Goal: Information Seeking & Learning: Check status

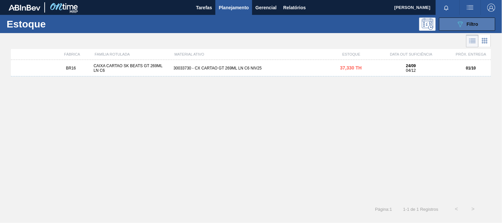
click at [457, 25] on icon "089F7B8B-B2A5-4AFE-B5C0-19BA573D28AC" at bounding box center [461, 24] width 8 height 8
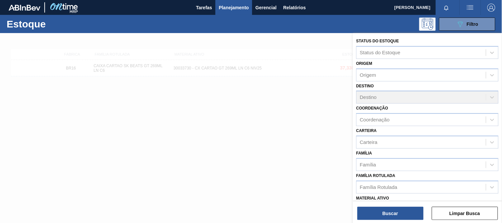
scroll to position [74, 0]
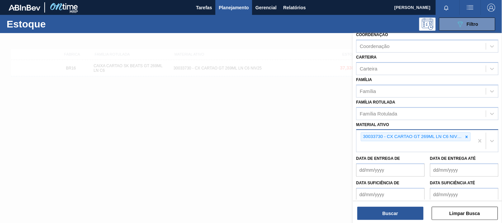
click at [471, 134] on div "30033730 - CX CARTAO GT 269ML LN C6 NIV25" at bounding box center [416, 136] width 110 height 9
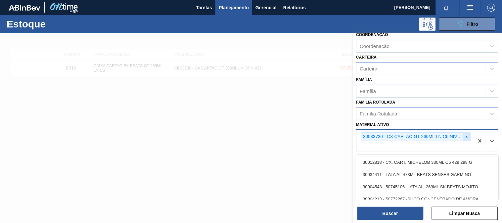
click at [469, 134] on div at bounding box center [467, 137] width 7 height 8
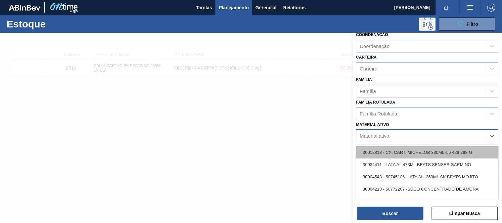
paste ativo "30034414"
type ativo "30034414"
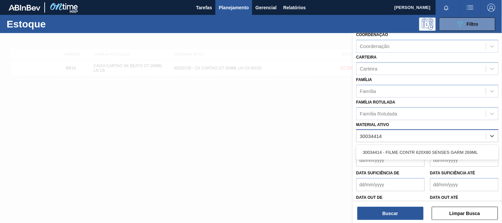
drag, startPoint x: 410, startPoint y: 150, endPoint x: 406, endPoint y: 158, distance: 8.3
click at [408, 150] on div "30034414 - FILME CONTR 620X80 SENSES GARM 269ML" at bounding box center [428, 152] width 142 height 12
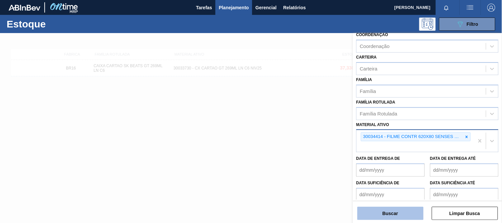
click at [399, 209] on button "Buscar" at bounding box center [391, 213] width 66 height 13
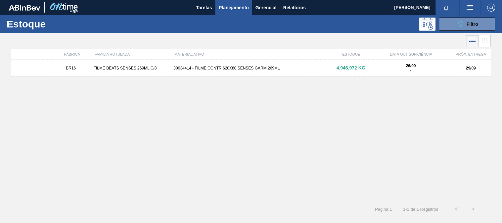
click at [276, 61] on div "FÁBRICA FAMÍLIA ROTULADA MATERIAL ATIVO ESTOQUE DATA OUT SUFICIÊNCIA PRÓX. ENTR…" at bounding box center [251, 123] width 480 height 148
click at [279, 70] on div "30034414 - FILME CONTR 620X80 SENSES GARM 269ML" at bounding box center [251, 68] width 160 height 5
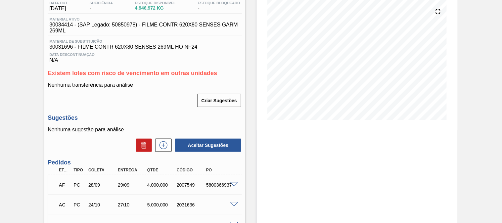
scroll to position [110, 0]
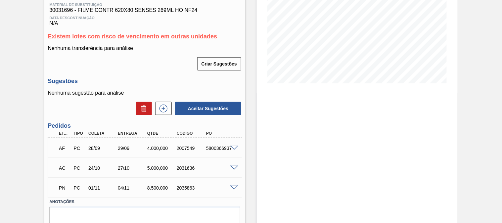
click at [217, 148] on div "5800366937" at bounding box center [221, 148] width 32 height 5
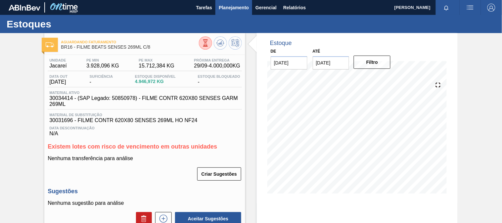
click at [228, 4] on span "Planejamento" at bounding box center [234, 8] width 30 height 8
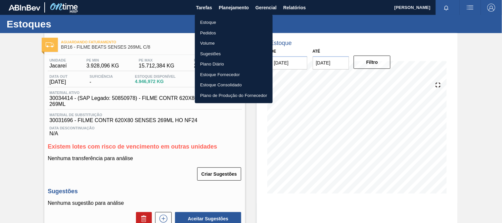
click at [213, 21] on li "Estoque" at bounding box center [234, 22] width 78 height 11
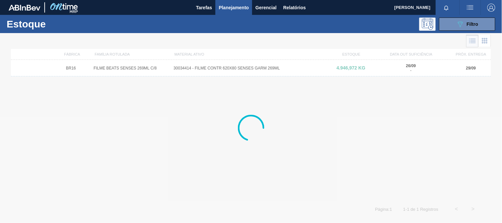
click at [454, 32] on div "Estoque 089F7B8B-B2A5-4AFE-B5C0-19BA573D28AC Filtro" at bounding box center [251, 24] width 502 height 18
click at [458, 26] on icon "089F7B8B-B2A5-4AFE-B5C0-19BA573D28AC" at bounding box center [461, 24] width 8 height 8
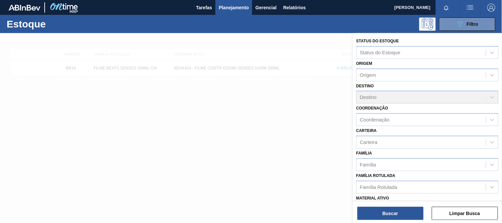
scroll to position [74, 0]
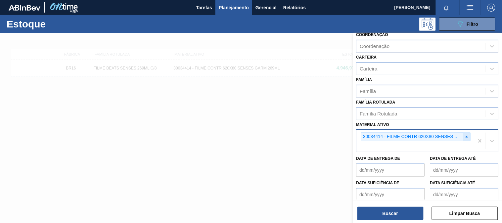
click at [467, 137] on icon at bounding box center [467, 137] width 5 height 5
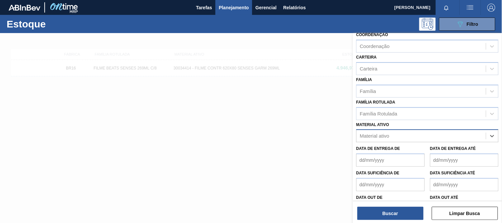
paste ativo "30012510"
type ativo "30012510"
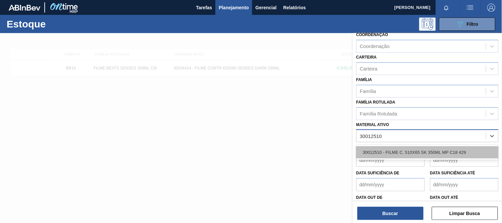
click at [412, 146] on div "30012510 - FILME C. 510X65 SK 350ML MP C18 429" at bounding box center [428, 152] width 142 height 12
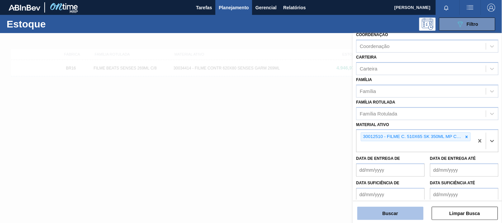
click at [384, 216] on button "Buscar" at bounding box center [391, 213] width 66 height 13
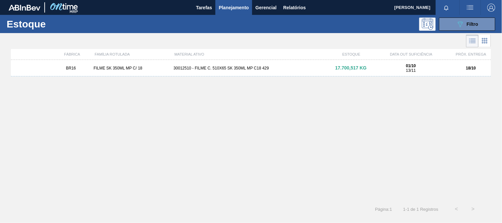
click at [253, 66] on div "30012510 - FILME C. 510X65 SK 350ML MP C18 429" at bounding box center [251, 68] width 160 height 5
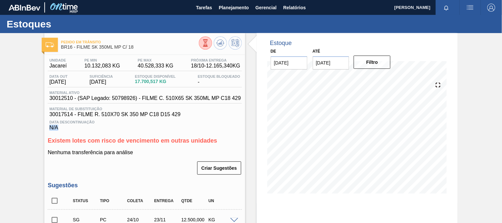
drag, startPoint x: 131, startPoint y: 126, endPoint x: 123, endPoint y: 126, distance: 8.0
click at [128, 126] on div "Data Descontinuação N/A" at bounding box center [145, 124] width 194 height 13
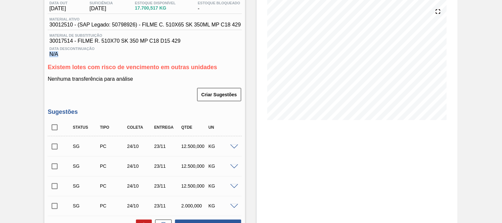
scroll to position [180, 0]
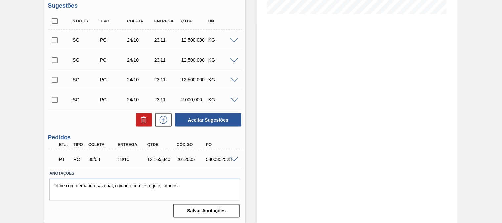
click at [232, 160] on span at bounding box center [234, 160] width 8 height 5
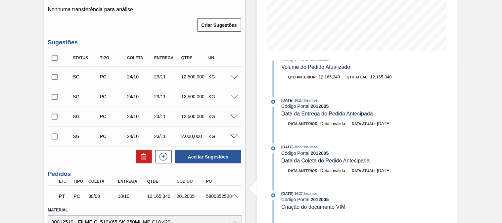
scroll to position [110, 0]
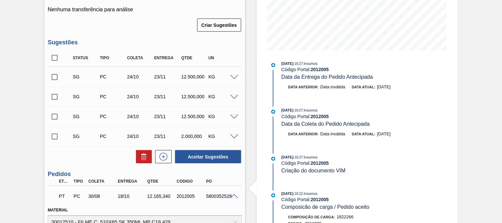
click at [224, 193] on div "PT PC 30/08 18/10 12.165,[PHONE_NUMBER] 5800352528" at bounding box center [143, 195] width 177 height 13
copy div "5800352528"
click at [234, 194] on span at bounding box center [234, 196] width 8 height 5
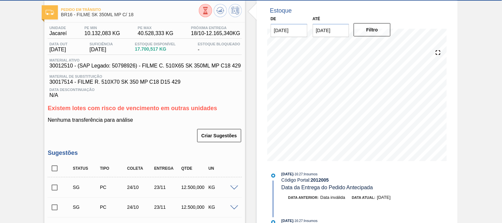
scroll to position [0, 0]
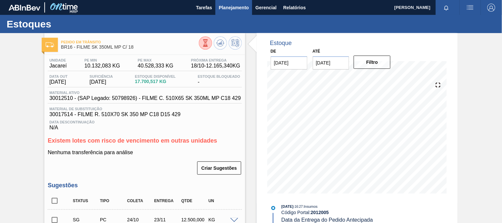
click at [227, 7] on span "Planejamento" at bounding box center [234, 8] width 30 height 8
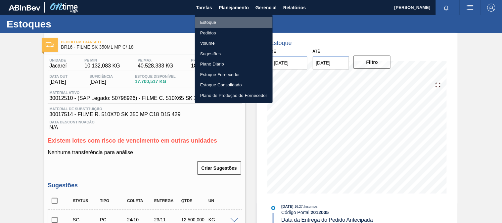
click at [219, 20] on li "Estoque" at bounding box center [234, 22] width 78 height 11
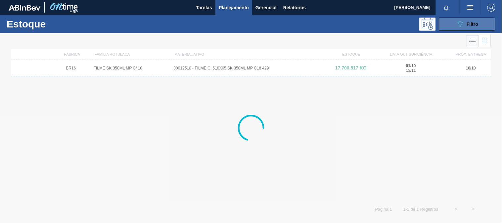
click at [443, 25] on button "089F7B8B-B2A5-4AFE-B5C0-19BA573D28AC Filtro" at bounding box center [467, 24] width 56 height 13
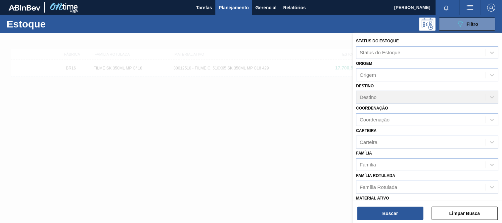
scroll to position [74, 0]
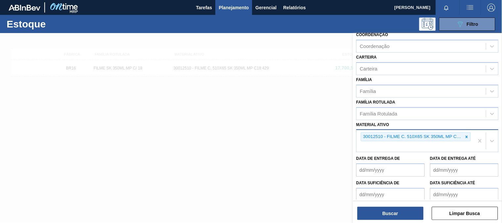
click at [465, 137] on div at bounding box center [467, 137] width 7 height 8
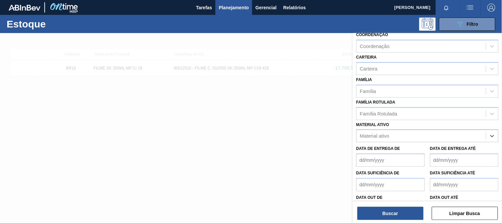
paste ativo "30012506"
type ativo "30012506"
drag, startPoint x: 425, startPoint y: 147, endPoint x: 423, endPoint y: 153, distance: 5.8
click at [424, 148] on div "30012506 - FILME C. 510X65 AP 350ML MP C18 429" at bounding box center [428, 152] width 142 height 12
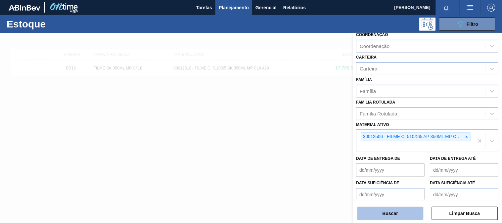
click at [400, 214] on button "Buscar" at bounding box center [391, 213] width 66 height 13
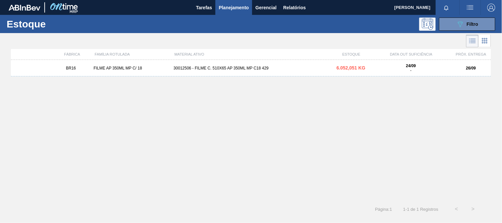
click at [273, 71] on div "BR16 FILME AP 350ML MP C/ 18 30012506 - FILME C. 510X65 AP 350ML MP C18 429 6.0…" at bounding box center [251, 68] width 480 height 17
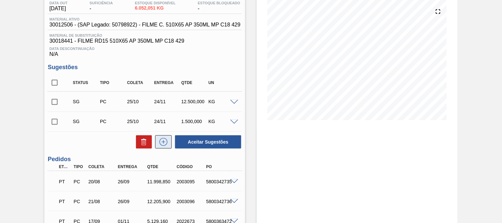
scroll to position [110, 0]
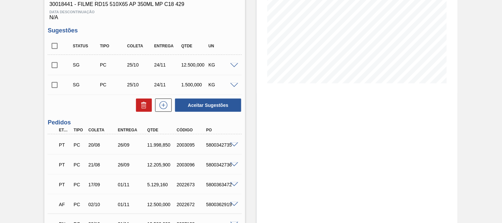
click at [234, 143] on span at bounding box center [234, 145] width 8 height 5
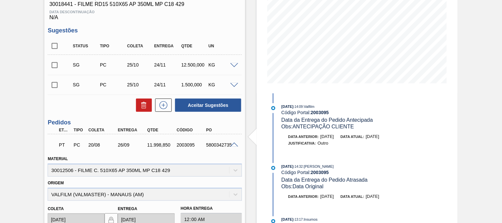
scroll to position [0, 0]
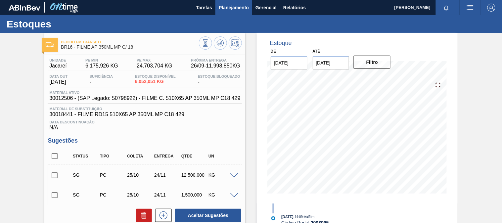
click at [245, 6] on span "Planejamento" at bounding box center [234, 8] width 30 height 8
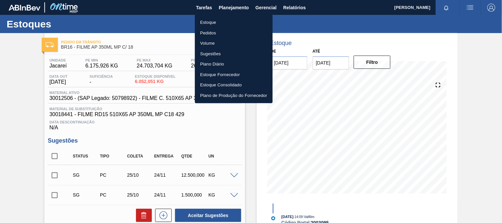
click at [226, 21] on li "Estoque" at bounding box center [234, 22] width 78 height 11
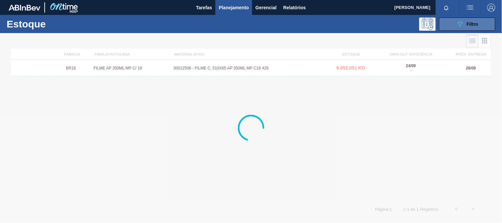
click at [484, 28] on button "089F7B8B-B2A5-4AFE-B5C0-19BA573D28AC Filtro" at bounding box center [467, 24] width 56 height 13
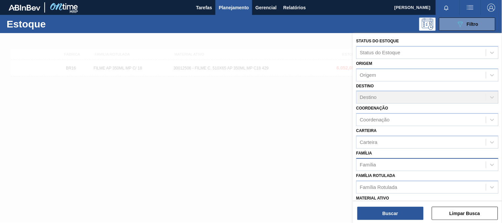
scroll to position [37, 0]
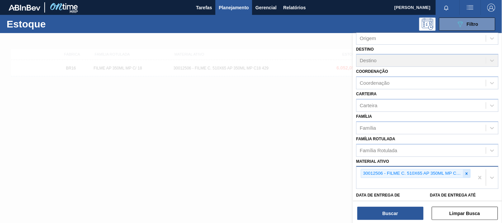
click at [468, 173] on icon at bounding box center [467, 174] width 5 height 5
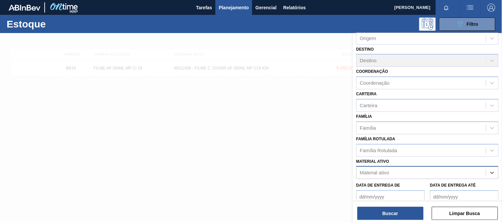
paste ativo "30012508"
type ativo "30012508"
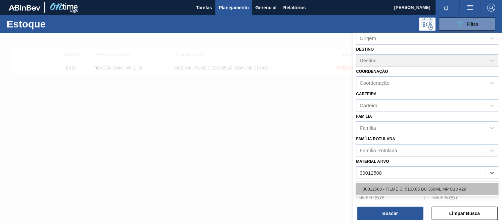
click at [409, 186] on div "30012508 - FILME C. 510X65 BC 350ML MP C18 429" at bounding box center [428, 189] width 142 height 12
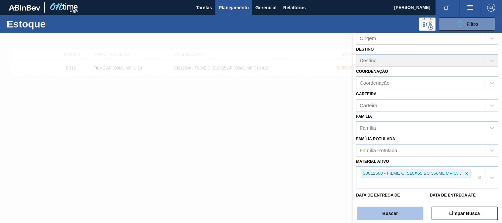
click at [396, 214] on button "Buscar" at bounding box center [391, 213] width 66 height 13
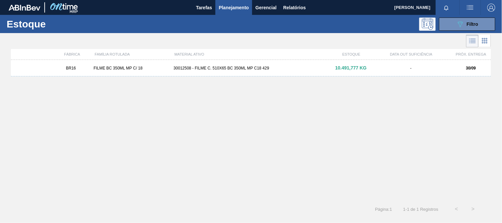
click at [200, 72] on div "BR16 FILME BC 350ML MP C/ 18 30012508 - FILME C. 510X65 BC 350ML MP C18 429 10.…" at bounding box center [251, 68] width 480 height 17
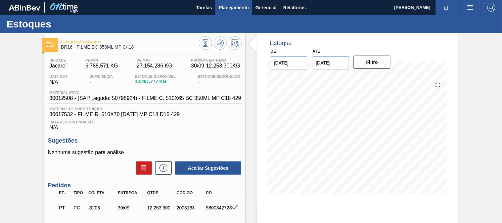
click at [235, 10] on span "Planejamento" at bounding box center [234, 8] width 30 height 8
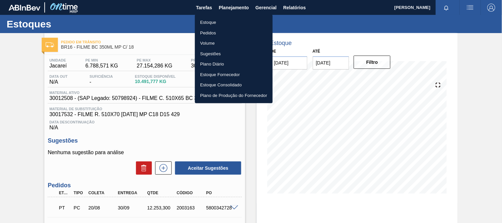
click at [225, 26] on li "Estoque" at bounding box center [234, 22] width 78 height 11
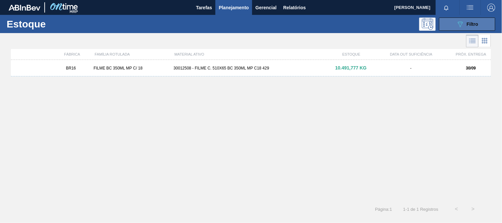
click at [448, 24] on button "089F7B8B-B2A5-4AFE-B5C0-19BA573D28AC Filtro" at bounding box center [467, 24] width 56 height 13
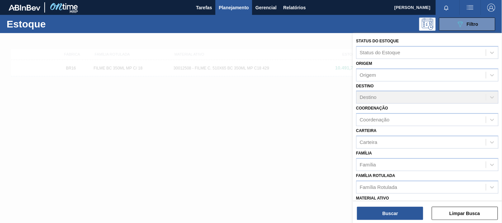
scroll to position [74, 0]
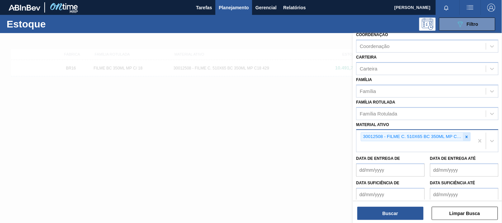
click at [466, 135] on icon at bounding box center [467, 137] width 5 height 5
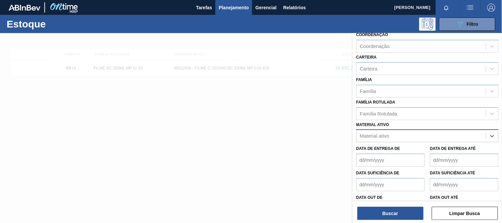
paste ativo "30012508"
type ativo "30012508"
click at [406, 151] on div "30012508 - FILME C. 510X65 BC 350ML MP C18 429" at bounding box center [428, 152] width 142 height 12
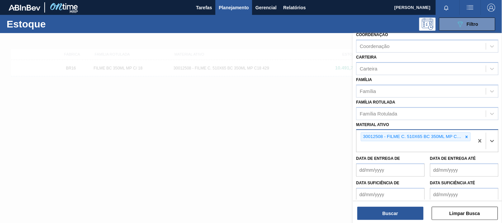
click at [391, 199] on de "Data suficiência de" at bounding box center [391, 194] width 69 height 13
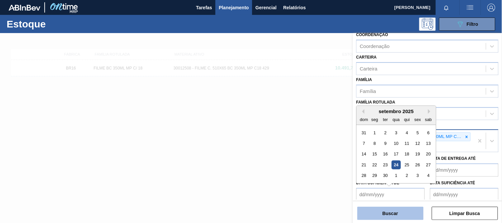
click at [391, 211] on button "Buscar" at bounding box center [391, 213] width 66 height 13
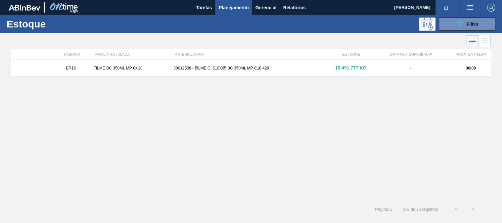
click at [195, 69] on div "BR16 FILME BC 350ML MP C/ 18 30012508 - FILME C. 510X65 BC 350ML MP C18 429 10.…" at bounding box center [251, 68] width 480 height 17
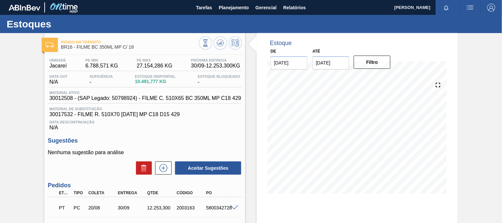
scroll to position [74, 0]
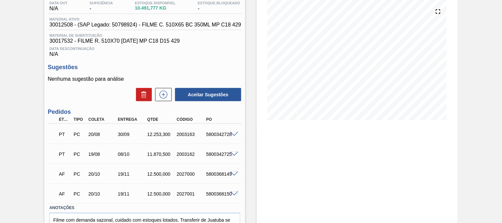
click at [236, 133] on span at bounding box center [234, 134] width 8 height 5
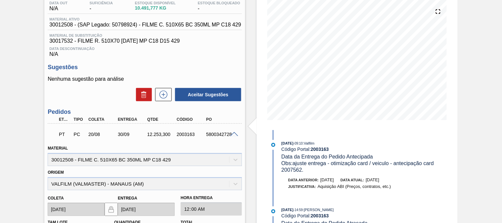
scroll to position [0, 0]
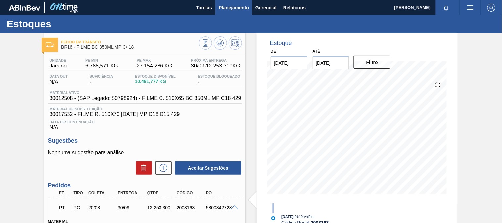
click at [226, 7] on span "Planejamento" at bounding box center [234, 8] width 30 height 8
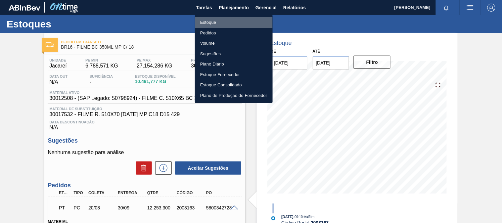
click at [223, 21] on li "Estoque" at bounding box center [234, 22] width 78 height 11
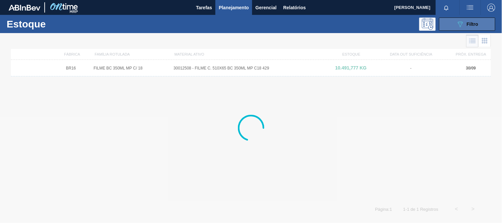
click at [466, 27] on div "089F7B8B-B2A5-4AFE-B5C0-19BA573D28AC Filtro" at bounding box center [468, 24] width 22 height 8
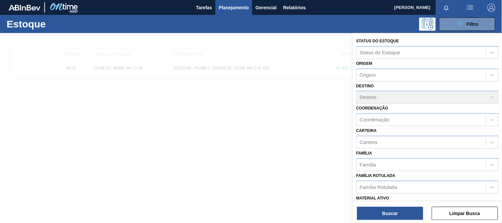
scroll to position [37, 0]
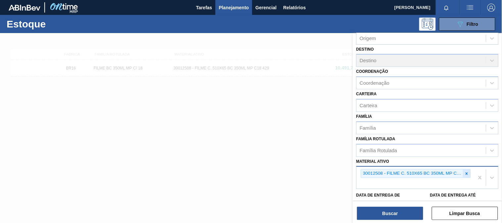
click at [466, 172] on icon at bounding box center [467, 174] width 5 height 5
paste ativo "30012506"
type ativo "30012506"
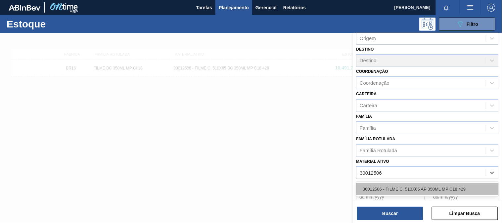
click at [373, 187] on div "30012506 - FILME C. 510X65 AP 350ML MP C18 429" at bounding box center [428, 189] width 142 height 12
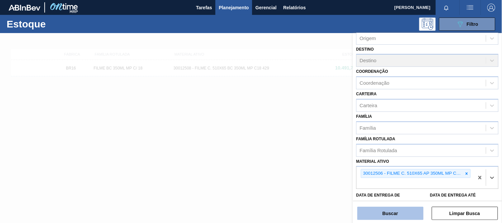
click at [383, 211] on button "Buscar" at bounding box center [391, 213] width 66 height 13
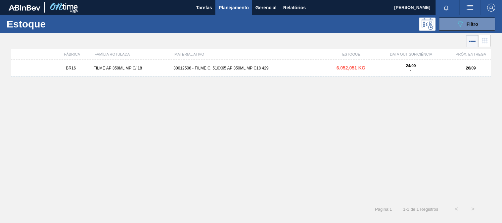
click at [233, 71] on div "BR16 FILME AP 350ML MP C/ 18 30012506 - FILME C. 510X65 AP 350ML MP C18 429 6.0…" at bounding box center [251, 68] width 480 height 17
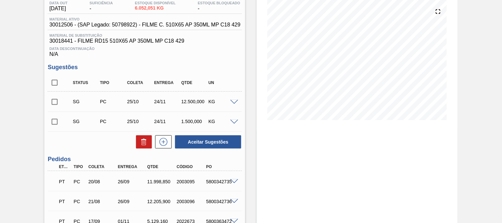
scroll to position [110, 0]
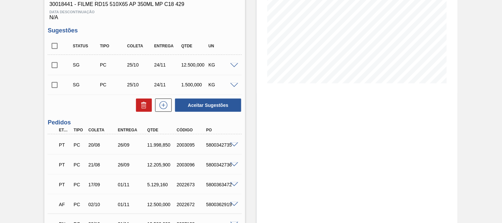
click at [233, 144] on span at bounding box center [234, 145] width 8 height 5
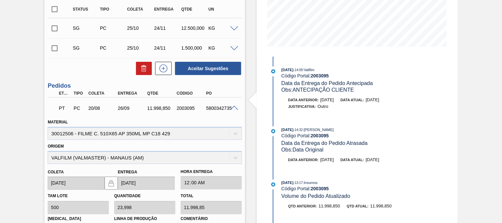
scroll to position [0, 0]
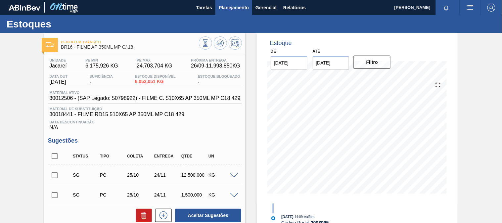
click at [229, 7] on span "Planejamento" at bounding box center [234, 8] width 30 height 8
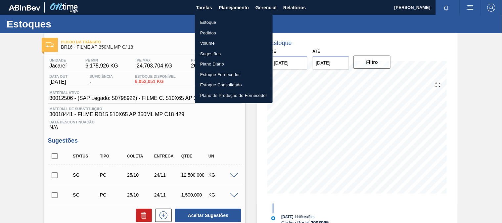
click at [214, 22] on li "Estoque" at bounding box center [234, 22] width 78 height 11
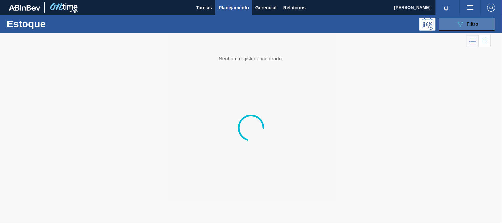
click at [450, 27] on button "089F7B8B-B2A5-4AFE-B5C0-19BA573D28AC Filtro" at bounding box center [467, 24] width 56 height 13
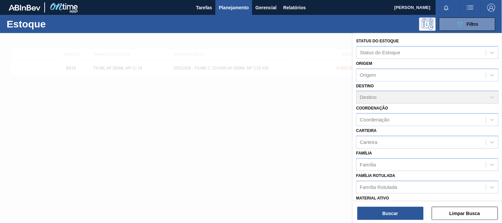
scroll to position [74, 0]
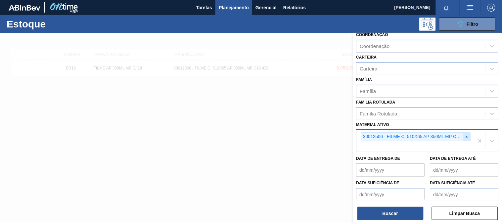
click at [469, 136] on div at bounding box center [467, 137] width 7 height 8
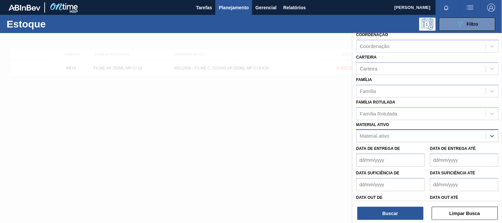
paste ativo "30012600"
type ativo "30012600"
click at [425, 148] on div "30012600 - FILME C. 800X65 SK 269ML MP C15 429" at bounding box center [428, 152] width 142 height 12
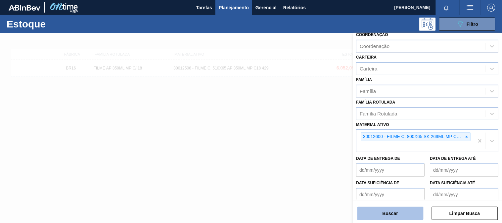
click at [386, 213] on button "Buscar" at bounding box center [391, 213] width 66 height 13
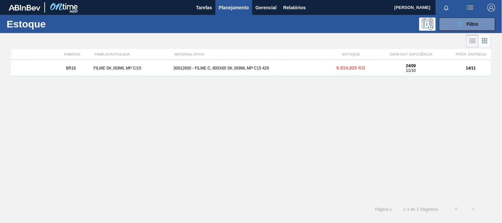
click at [229, 69] on div "30012600 - FILME C. 800X65 SK 269ML MP C15 429" at bounding box center [251, 68] width 160 height 5
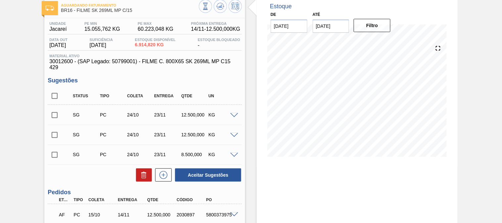
scroll to position [110, 0]
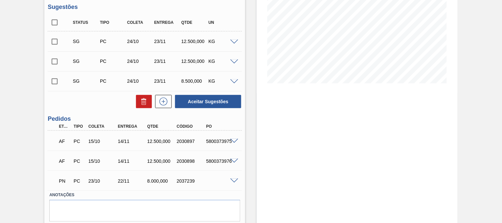
click at [233, 141] on span at bounding box center [234, 141] width 8 height 5
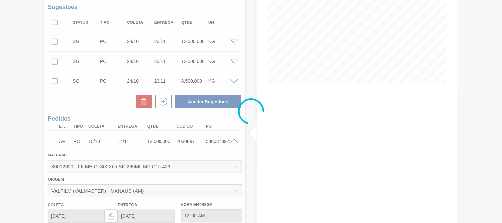
click at [21, 123] on div at bounding box center [251, 111] width 502 height 223
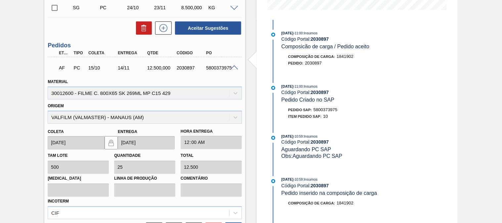
scroll to position [0, 0]
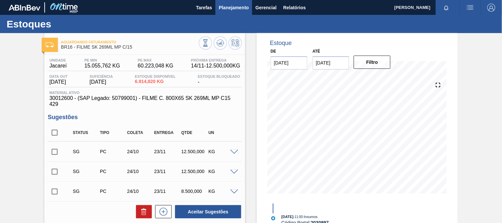
click at [219, 9] on span "Planejamento" at bounding box center [234, 8] width 30 height 8
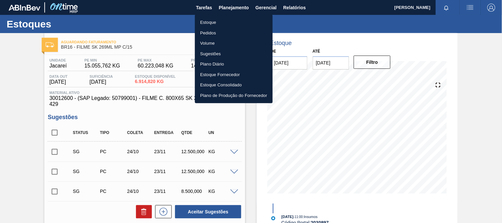
click at [213, 24] on li "Estoque" at bounding box center [234, 22] width 78 height 11
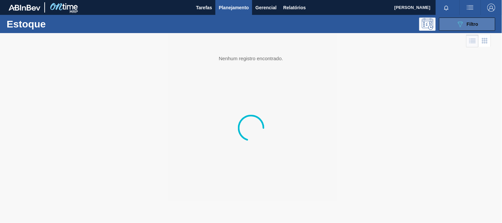
click at [442, 25] on button "089F7B8B-B2A5-4AFE-B5C0-19BA573D28AC Filtro" at bounding box center [467, 24] width 56 height 13
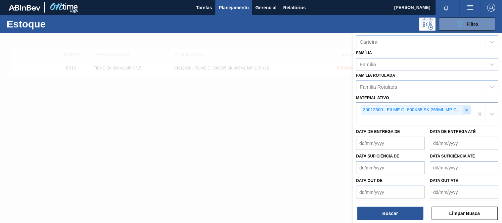
click at [469, 108] on div at bounding box center [467, 110] width 7 height 8
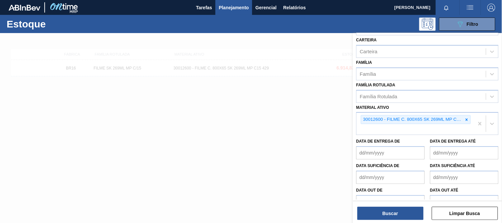
paste ativo "30033729"
type ativo "30033729"
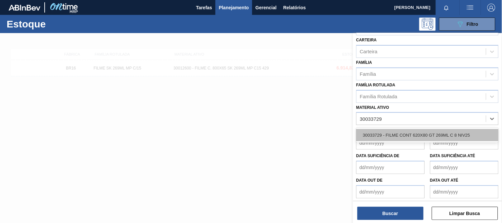
click at [397, 129] on div "30033729 - FILME CONT 620X80 GT 269ML C 8 NIV25" at bounding box center [428, 135] width 142 height 12
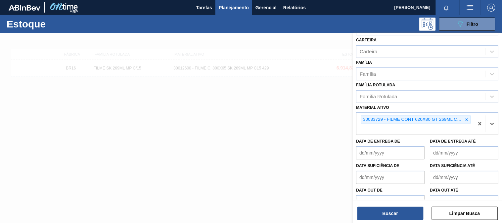
scroll to position [100, 0]
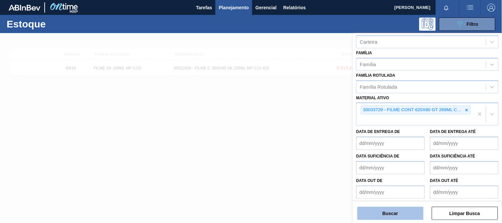
click at [398, 213] on button "Buscar" at bounding box center [391, 213] width 66 height 13
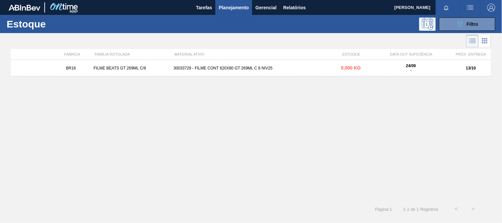
click at [180, 68] on div "30033729 - FILME CONT 620X80 GT 269ML C 8 NIV25" at bounding box center [251, 68] width 160 height 5
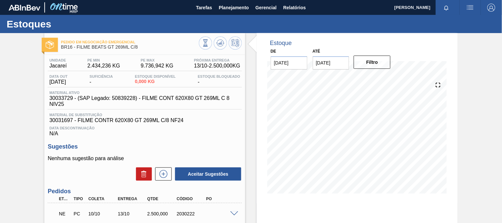
scroll to position [74, 0]
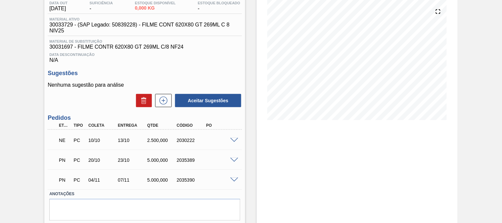
click at [234, 137] on div at bounding box center [235, 139] width 13 height 5
click at [235, 140] on span at bounding box center [234, 140] width 8 height 5
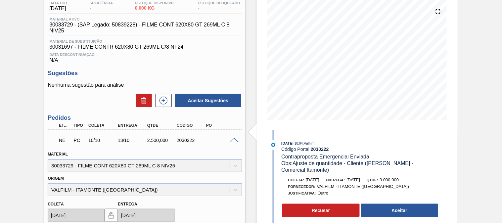
click at [226, 139] on div "NE PC 10/10 13/10 2.500,000 2030222" at bounding box center [143, 139] width 177 height 13
drag, startPoint x: 229, startPoint y: 143, endPoint x: 226, endPoint y: 140, distance: 4.5
click at [226, 140] on div "NE PC 10/10 13/10 2.500,000 2030222" at bounding box center [145, 139] width 194 height 17
click at [234, 139] on span at bounding box center [234, 140] width 8 height 5
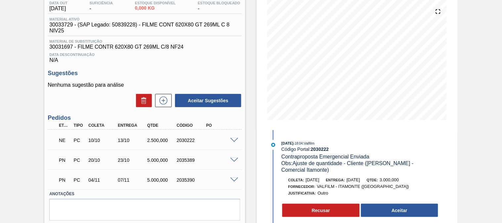
scroll to position [0, 0]
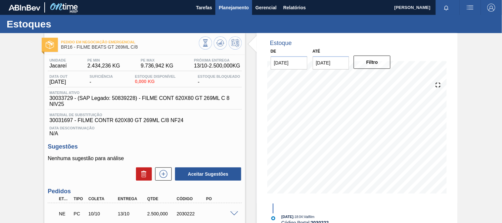
click at [227, 4] on span "Planejamento" at bounding box center [234, 8] width 30 height 8
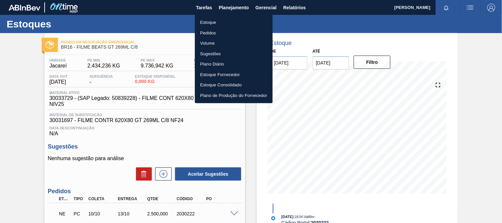
click at [214, 19] on li "Estoque" at bounding box center [234, 22] width 78 height 11
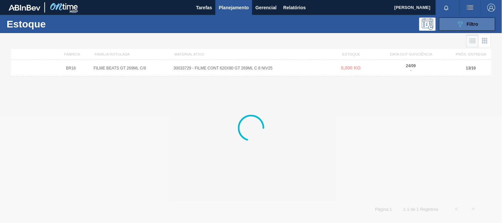
click at [451, 28] on button "089F7B8B-B2A5-4AFE-B5C0-19BA573D28AC Filtro" at bounding box center [467, 24] width 56 height 13
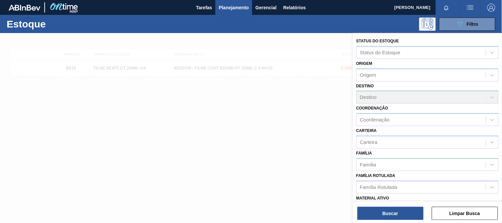
scroll to position [74, 0]
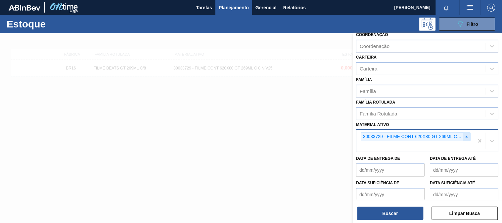
click at [467, 136] on icon at bounding box center [467, 137] width 5 height 5
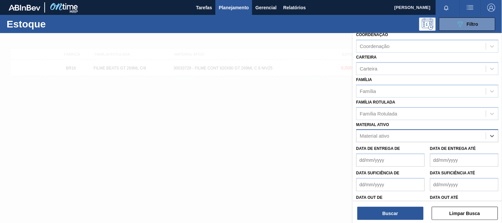
paste ativo "30033775"
type ativo "30033775"
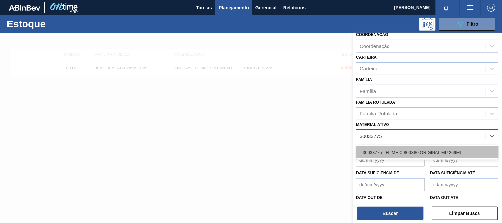
click at [405, 152] on div "30033775 - FILME C 800X80 ORIGINAL MP 269ML" at bounding box center [428, 152] width 142 height 12
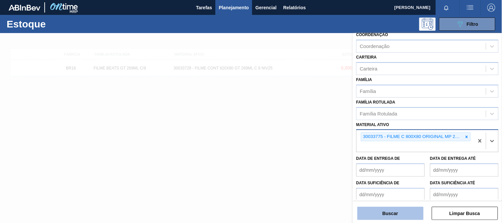
click at [392, 211] on button "Buscar" at bounding box center [391, 213] width 66 height 13
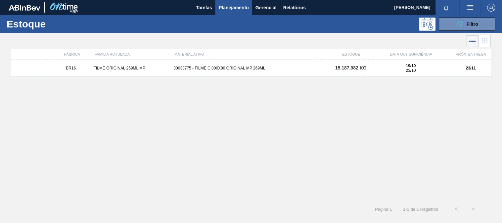
click at [243, 71] on div "BR16 FILME ORIGINAL 269ML MP 30033775 - FILME C 800X80 ORIGINAL MP 269ML 15.187…" at bounding box center [251, 68] width 480 height 17
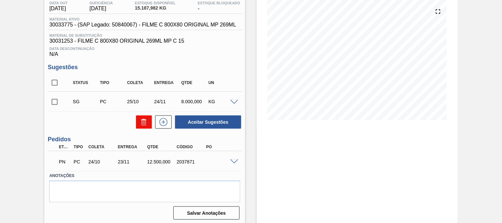
scroll to position [75, 0]
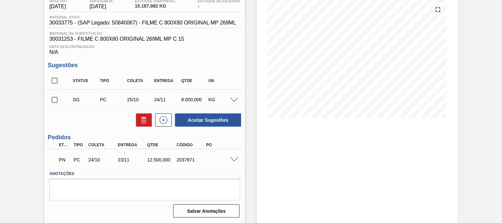
click at [236, 159] on span at bounding box center [234, 160] width 8 height 5
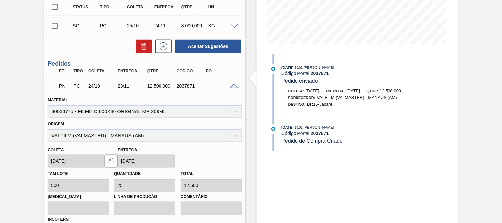
scroll to position [186, 0]
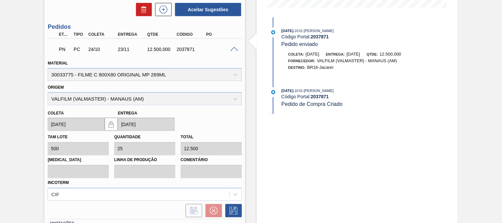
click at [186, 47] on div "2037871" at bounding box center [191, 49] width 32 height 5
copy div "2037871"
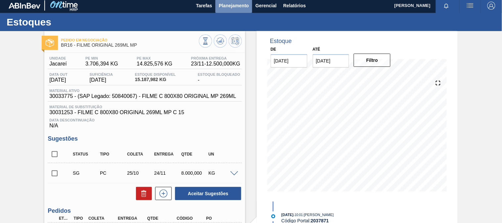
click at [232, 7] on span "Planejamento" at bounding box center [234, 6] width 30 height 8
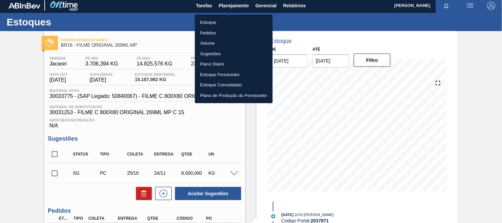
click at [217, 24] on li "Estoque" at bounding box center [234, 22] width 78 height 11
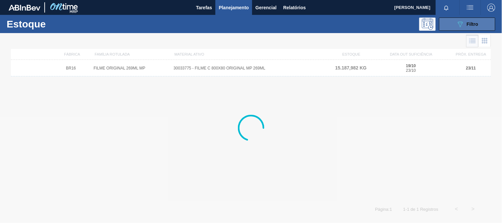
click at [470, 24] on span "Filtro" at bounding box center [473, 24] width 12 height 5
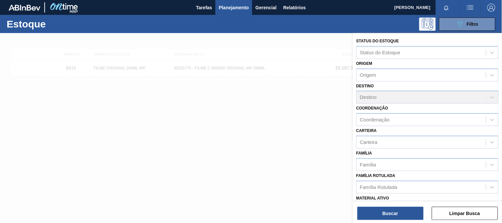
scroll to position [37, 0]
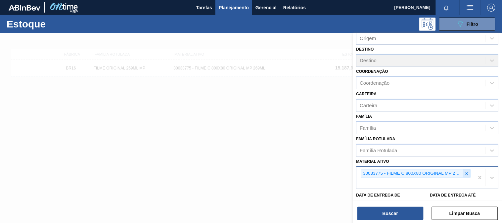
click at [468, 172] on icon at bounding box center [467, 174] width 5 height 5
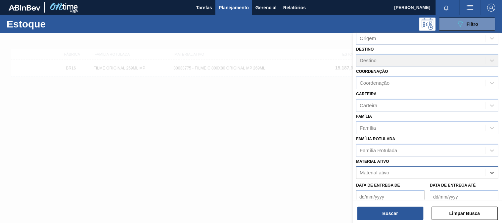
paste ativo "30034180"
type ativo "30034180"
drag, startPoint x: 421, startPoint y: 186, endPoint x: 413, endPoint y: 193, distance: 10.5
click at [419, 186] on div "30034180 - FILME 770X65 SKOL 350 MP C12" at bounding box center [428, 189] width 142 height 12
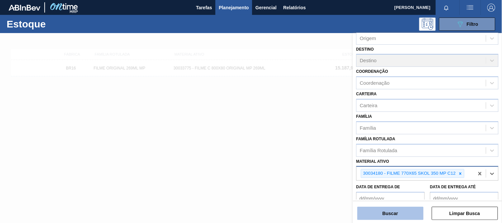
click at [385, 217] on button "Buscar" at bounding box center [391, 213] width 66 height 13
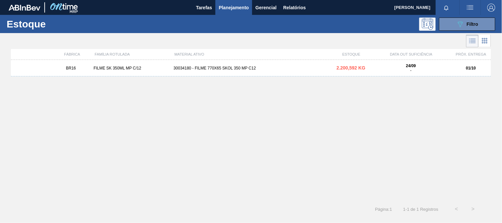
click at [271, 73] on div "BR16 FILME SK 350ML MP C/12 30034180 - FILME 770X65 SKOL 350 MP C12 2.200,592 K…" at bounding box center [251, 68] width 480 height 17
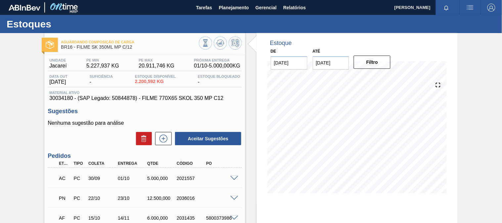
scroll to position [37, 0]
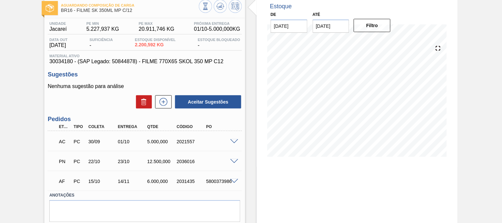
click at [233, 143] on span at bounding box center [234, 141] width 8 height 5
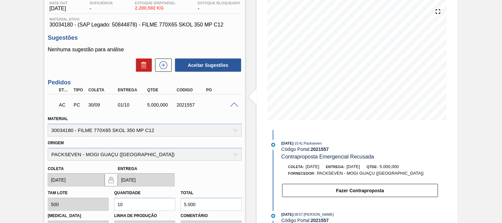
scroll to position [0, 0]
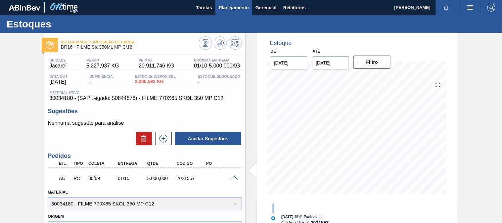
click at [233, 13] on button "Planejamento" at bounding box center [234, 7] width 37 height 15
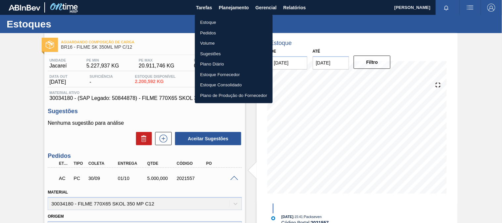
click at [221, 26] on li "Estoque" at bounding box center [234, 22] width 78 height 11
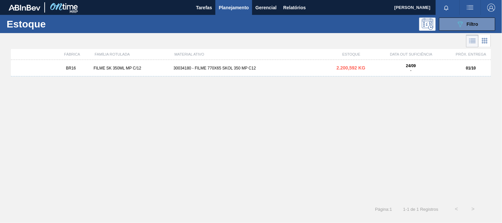
click at [478, 17] on div "Estoque 089F7B8B-B2A5-4AFE-B5C0-19BA573D28AC Filtro" at bounding box center [251, 24] width 502 height 18
click at [470, 24] on span "Filtro" at bounding box center [473, 24] width 12 height 5
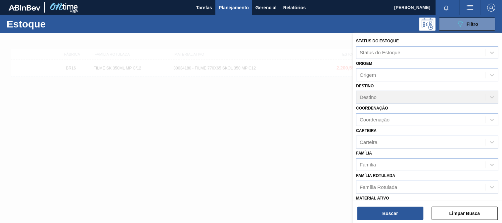
scroll to position [92, 0]
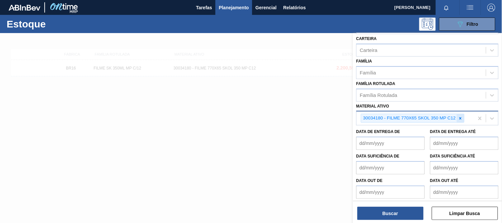
click at [462, 117] on icon at bounding box center [461, 118] width 2 height 2
paste ativo "30034772"
type ativo "30034772"
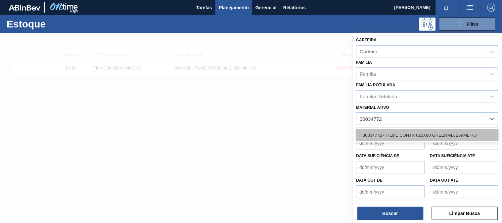
click at [412, 130] on div "30034772 - FILME CONTR 620X80 GREENMIX 269ML HO" at bounding box center [428, 135] width 142 height 12
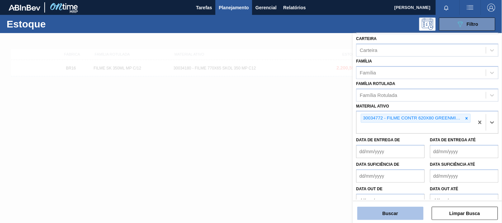
click at [394, 220] on button "Buscar" at bounding box center [391, 213] width 66 height 13
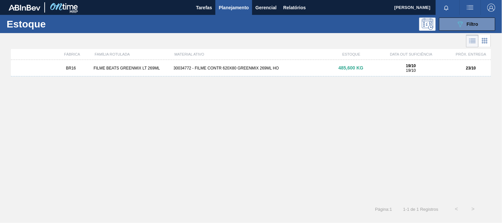
click at [187, 68] on div "30034772 - FILME CONTR 620X80 GREENMIX 269ML HO" at bounding box center [251, 68] width 160 height 5
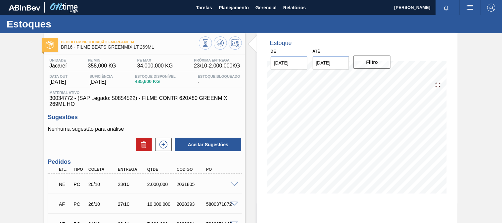
scroll to position [37, 0]
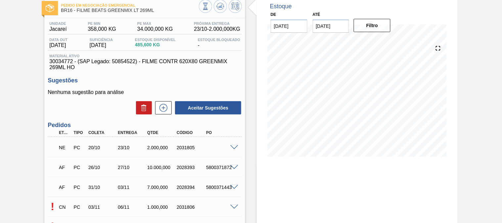
click at [234, 147] on span at bounding box center [234, 147] width 8 height 5
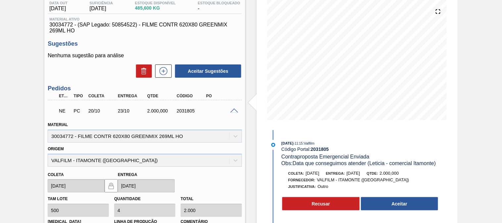
scroll to position [110, 0]
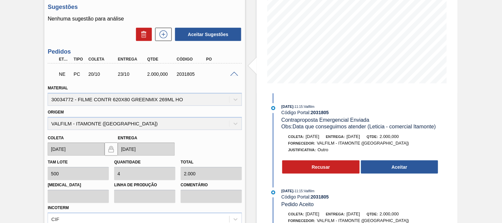
click at [186, 74] on div "2031805" at bounding box center [191, 74] width 32 height 5
copy div "2031805"
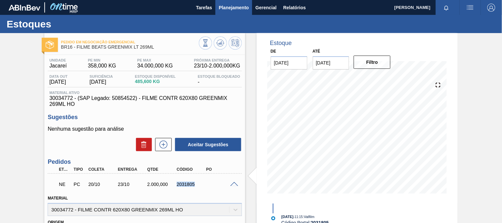
click at [238, 2] on button "Planejamento" at bounding box center [234, 7] width 37 height 15
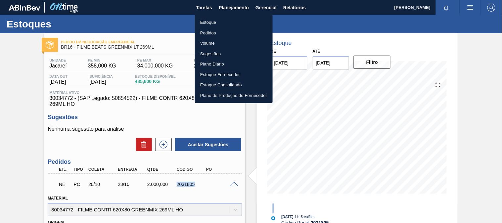
click at [220, 27] on li "Estoque" at bounding box center [234, 22] width 78 height 11
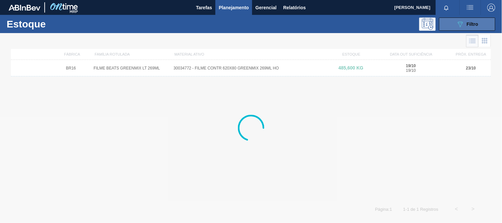
click at [465, 25] on div "089F7B8B-B2A5-4AFE-B5C0-19BA573D28AC Filtro" at bounding box center [468, 24] width 22 height 8
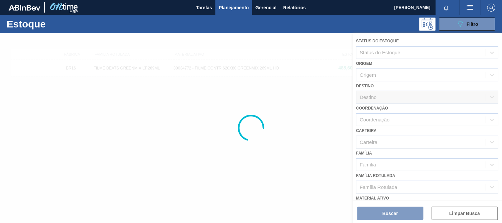
click at [416, 154] on div at bounding box center [251, 128] width 502 height 190
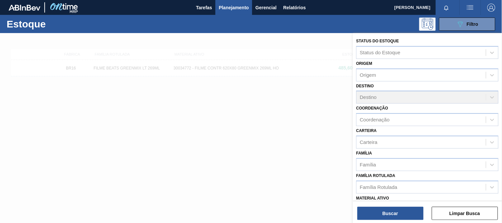
scroll to position [74, 0]
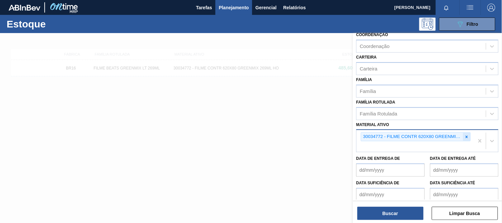
click at [469, 135] on div at bounding box center [467, 137] width 7 height 8
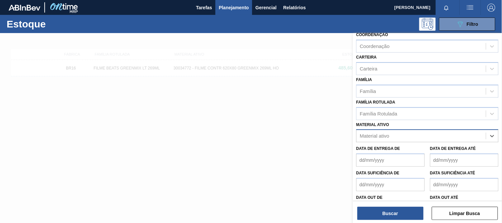
paste ativo "30003623"
type ativo "30003623"
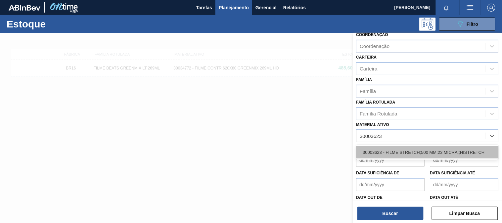
click at [394, 151] on div "30003623 - FILME STRETCH;500 MM;23 MICRA;;HISTRETCH" at bounding box center [428, 152] width 142 height 12
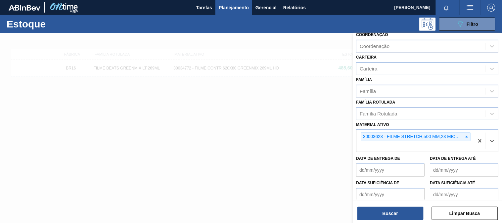
click at [385, 220] on div "Status do Estoque Status do Estoque Origem Origem Destino Destino Coordenação C…" at bounding box center [427, 128] width 149 height 191
click at [387, 213] on button "Buscar" at bounding box center [391, 213] width 66 height 13
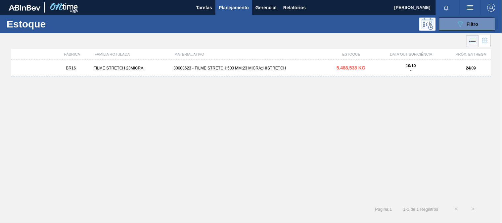
click at [240, 70] on div "30003623 - FILME STRETCH;500 MM;23 MICRA;;HISTRETCH" at bounding box center [251, 68] width 160 height 5
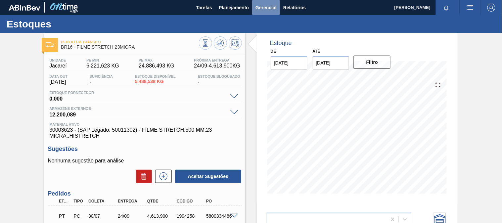
click at [253, 4] on button "Gerencial" at bounding box center [266, 7] width 28 height 15
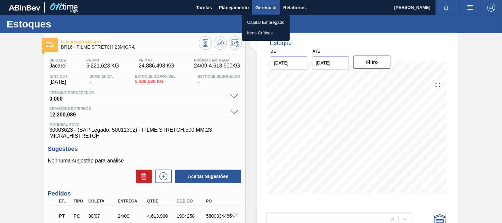
click at [238, 11] on div at bounding box center [251, 111] width 502 height 223
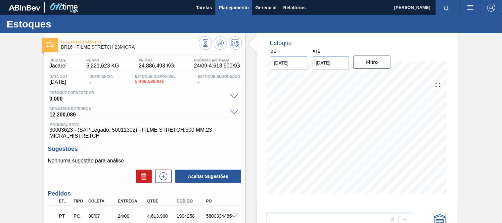
click at [237, 10] on span "Planejamento" at bounding box center [234, 8] width 30 height 8
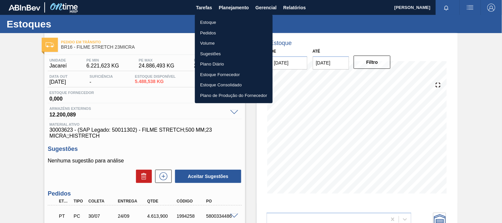
click at [222, 24] on li "Estoque" at bounding box center [234, 22] width 78 height 11
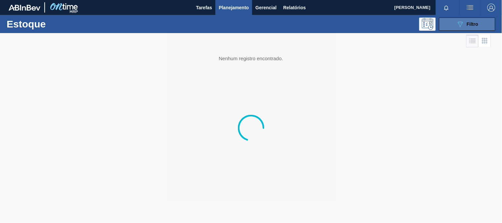
click at [467, 20] on div "089F7B8B-B2A5-4AFE-B5C0-19BA573D28AC Filtro" at bounding box center [468, 24] width 22 height 8
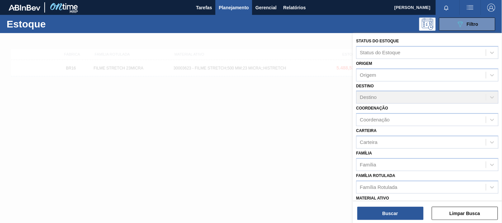
scroll to position [37, 0]
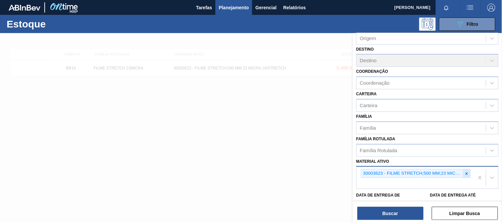
click at [467, 173] on icon at bounding box center [467, 174] width 2 height 2
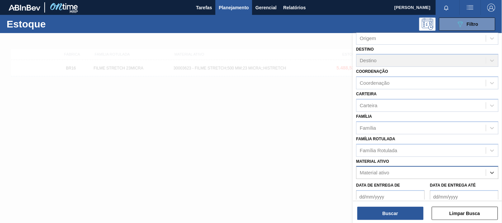
paste ativo "30003175"
type ativo "30003175"
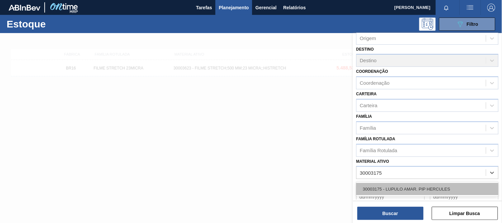
click at [424, 183] on div "30003175 - LUPULO AMAR. PIP HERCULES" at bounding box center [428, 189] width 142 height 12
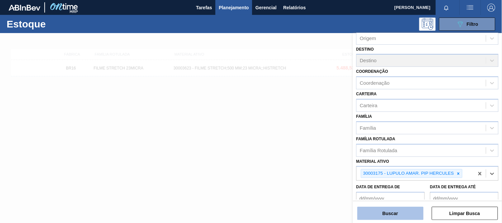
click at [408, 211] on button "Buscar" at bounding box center [391, 213] width 66 height 13
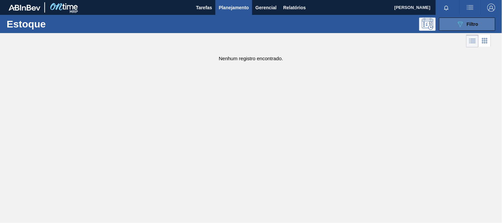
click at [455, 20] on button "089F7B8B-B2A5-4AFE-B5C0-19BA573D28AC Filtro" at bounding box center [467, 24] width 56 height 13
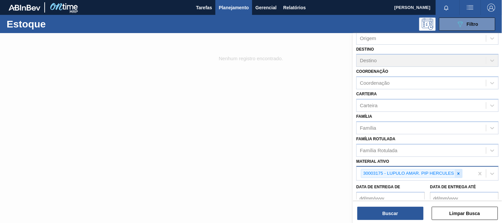
click at [459, 173] on icon at bounding box center [459, 174] width 2 height 2
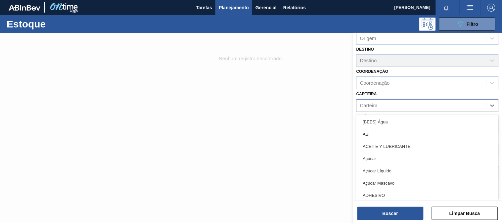
click at [376, 104] on div "Carteira" at bounding box center [369, 106] width 18 height 6
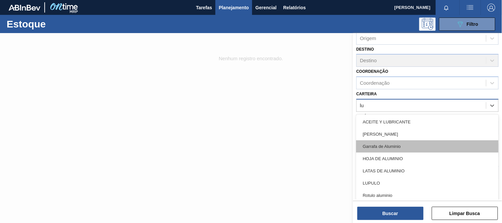
type input "lup"
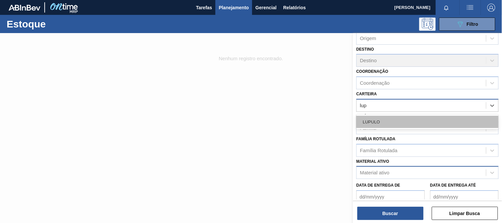
click at [398, 121] on div "LUPULO" at bounding box center [428, 122] width 142 height 12
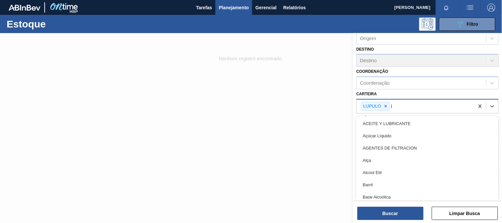
type input "lú"
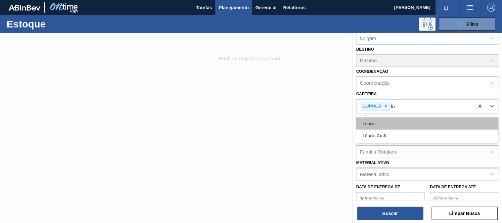
drag, startPoint x: 393, startPoint y: 123, endPoint x: 395, endPoint y: 177, distance: 54.4
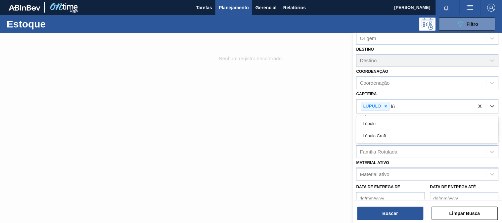
click at [393, 123] on div "Lúpulo" at bounding box center [428, 124] width 142 height 12
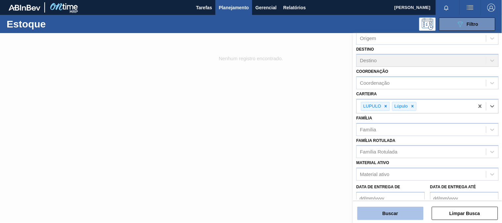
click at [399, 212] on button "Buscar" at bounding box center [391, 213] width 66 height 13
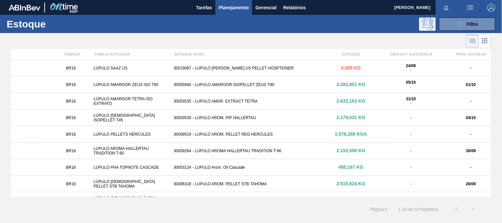
click at [482, 41] on icon at bounding box center [485, 41] width 8 height 8
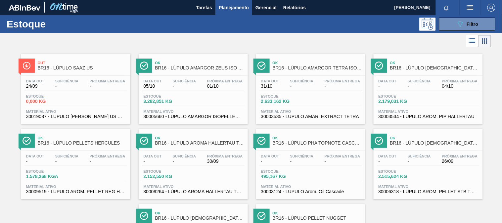
click at [180, 105] on div "Estoque 3.282,851 KG" at bounding box center [193, 100] width 103 height 12
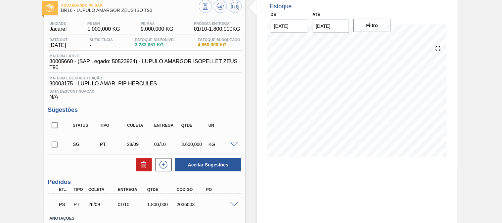
scroll to position [81, 0]
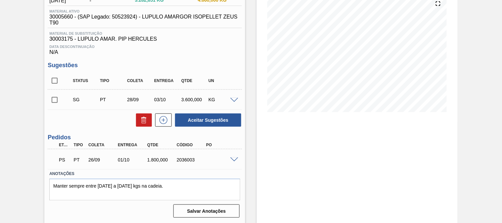
click at [157, 160] on div "1.800,000" at bounding box center [162, 159] width 32 height 5
copy div "1.800,000"
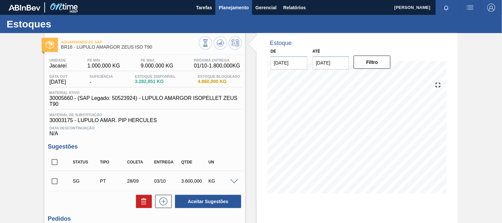
click at [221, 9] on span "Planejamento" at bounding box center [234, 8] width 30 height 8
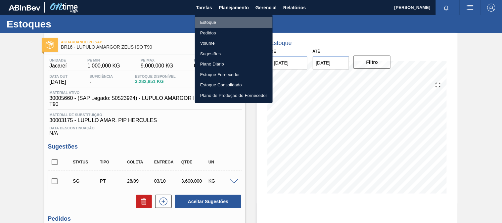
click at [220, 22] on li "Estoque" at bounding box center [234, 22] width 78 height 11
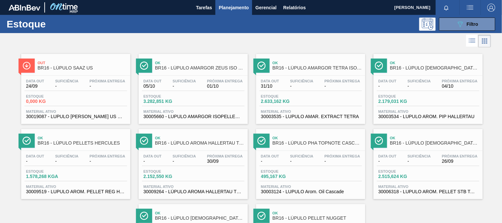
click at [438, 91] on div "Data out - Suficiência - Próxima Entrega 04/10" at bounding box center [428, 85] width 103 height 12
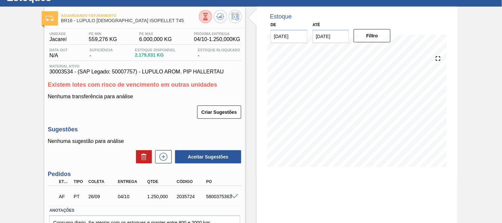
scroll to position [63, 0]
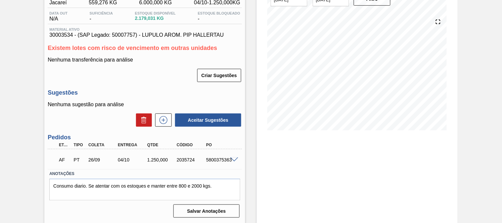
click at [156, 159] on div "1.250,000" at bounding box center [162, 159] width 32 height 5
copy div "1.250,000"
click at [57, 33] on span "30003534 - (SAP Legado: 50007757) - LUPULO AROM. PIP HALLERTAU" at bounding box center [144, 35] width 191 height 6
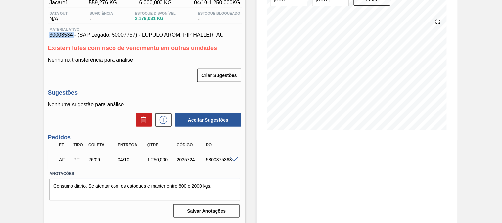
copy span "30003534"
click at [164, 160] on div "1.250,000" at bounding box center [162, 159] width 32 height 5
copy div "1.250,000"
click at [60, 35] on span "30003534 - (SAP Legado: 50007757) - LUPULO AROM. PIP HALLERTAU" at bounding box center [144, 35] width 191 height 6
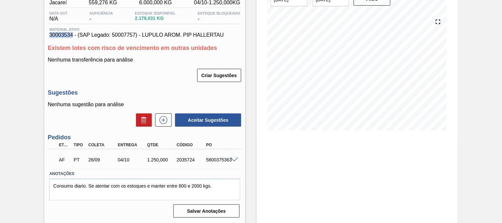
click at [60, 35] on span "30003534 - (SAP Legado: 50007757) - LUPULO AROM. PIP HALLERTAU" at bounding box center [144, 35] width 191 height 6
copy span "30003534"
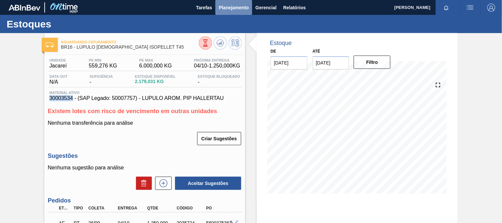
click at [240, 11] on span "Planejamento" at bounding box center [234, 8] width 30 height 8
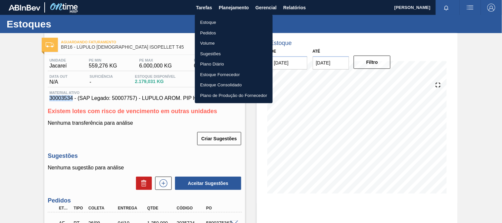
click at [230, 21] on li "Estoque" at bounding box center [234, 22] width 78 height 11
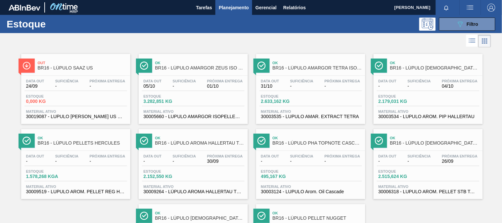
click at [216, 152] on div "Data out - Suficiência - Próxima Entrega 30/09 Estoque 2.152,550 KG Material at…" at bounding box center [193, 173] width 109 height 45
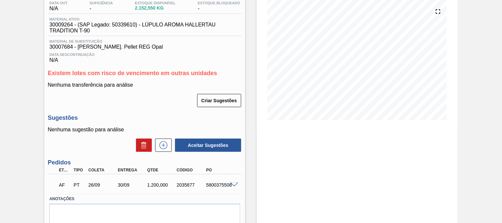
scroll to position [98, 0]
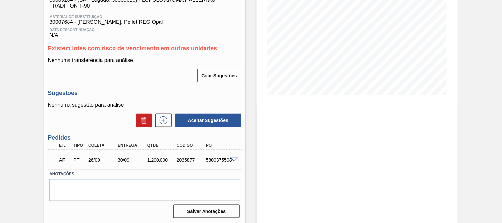
click at [156, 158] on div "1.200,000" at bounding box center [162, 160] width 32 height 5
click at [156, 159] on div "1.200,000" at bounding box center [162, 160] width 32 height 5
copy div "1.200,000"
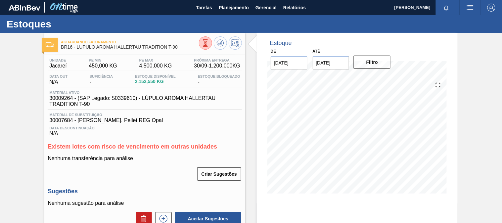
click at [59, 97] on span "30009264 - (SAP Legado: 50339610) - LÚPULO AROMA HALLERTAU TRADITION T-90" at bounding box center [146, 101] width 194 height 12
copy span "30009264"
click at [231, 6] on span "Planejamento" at bounding box center [234, 8] width 30 height 8
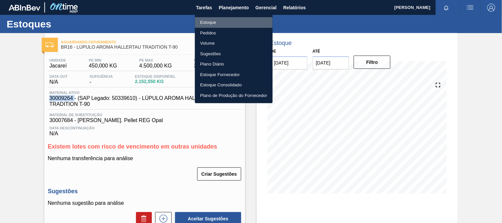
click at [223, 19] on li "Estoque" at bounding box center [234, 22] width 78 height 11
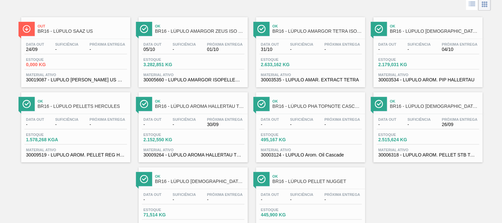
scroll to position [68, 0]
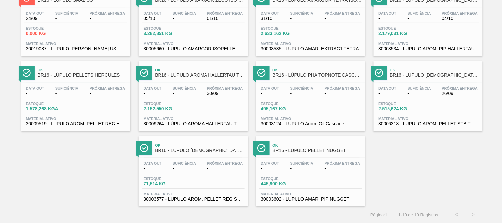
click at [435, 105] on div "Estoque 2.515,624 KG" at bounding box center [428, 108] width 103 height 12
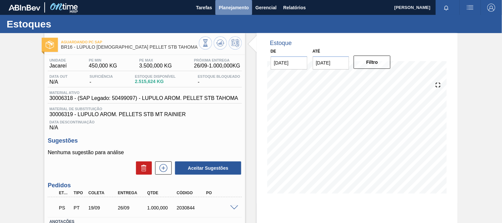
click at [234, 6] on span "Planejamento" at bounding box center [234, 8] width 30 height 8
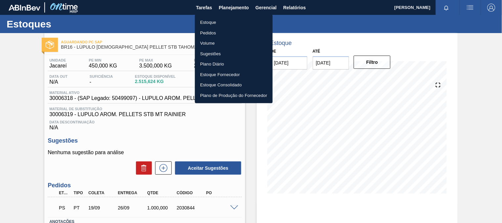
click at [207, 20] on li "Estoque" at bounding box center [234, 22] width 78 height 11
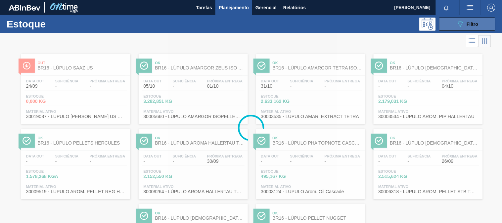
click at [457, 21] on icon "089F7B8B-B2A5-4AFE-B5C0-19BA573D28AC" at bounding box center [461, 24] width 8 height 8
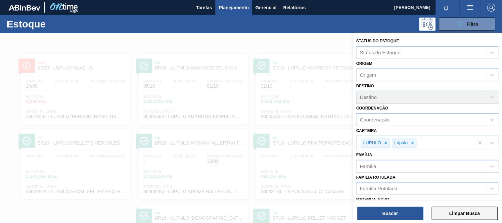
click at [456, 210] on button "Limpar Busca" at bounding box center [465, 213] width 66 height 13
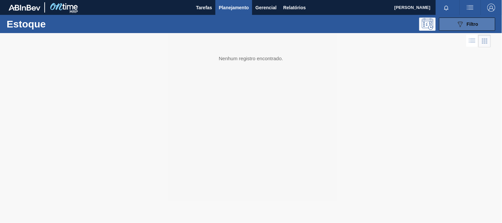
click at [460, 25] on icon at bounding box center [460, 25] width 5 height 6
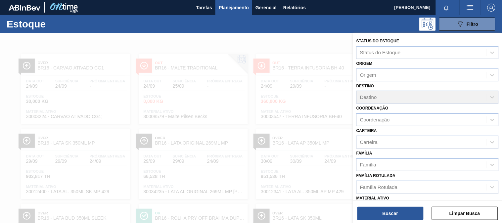
scroll to position [37, 0]
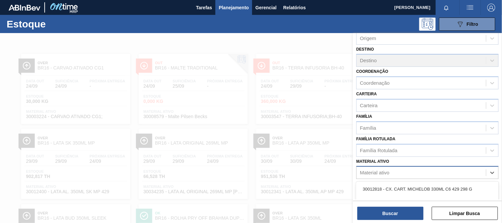
click at [378, 171] on div "Material ativo" at bounding box center [374, 173] width 29 height 6
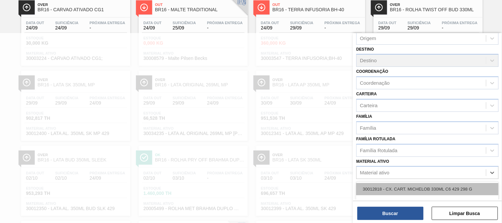
paste ativo "30012583"
type ativo "30012583"
click at [397, 183] on div "30012583 - FILME C. 800X65 BC 269ML MP C15 429" at bounding box center [428, 189] width 142 height 12
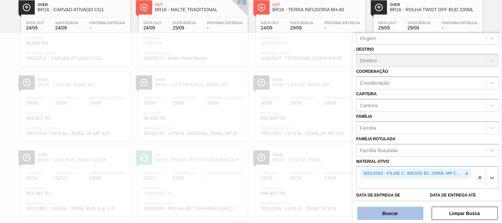
click at [393, 211] on button "Buscar" at bounding box center [391, 213] width 66 height 13
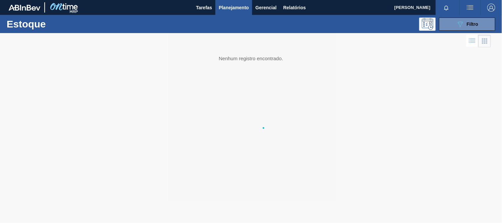
scroll to position [0, 0]
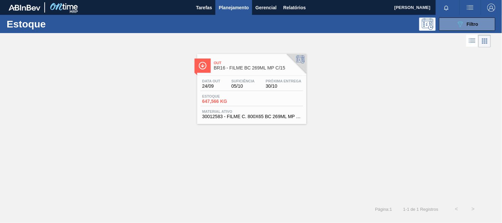
click at [267, 92] on div "Data [DATE] Suficiência 05/10 Próxima Entrega 30/10 Estoque 647,566 KG Material…" at bounding box center [251, 98] width 109 height 45
